Goal: Transaction & Acquisition: Obtain resource

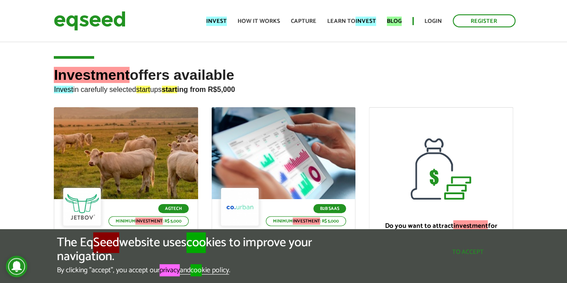
click at [462, 259] on div "The Eq Seed website uses coo kies to improve your navigation. By clicking "acce…" at bounding box center [284, 255] width 454 height 39
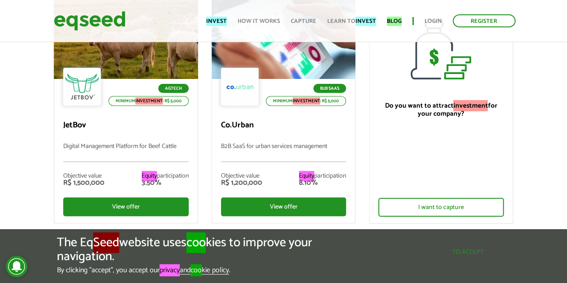
scroll to position [179, 0]
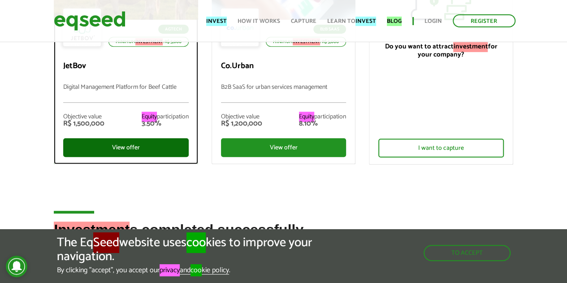
click at [154, 145] on div "View offer" at bounding box center [125, 147] width 125 height 19
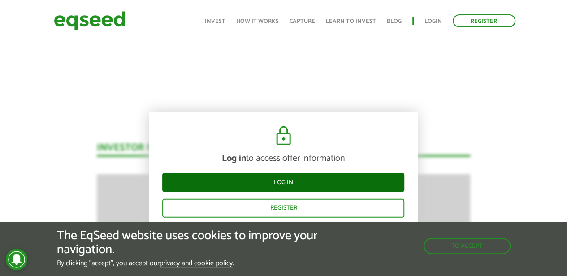
scroll to position [1080, 0]
